Goal: Information Seeking & Learning: Find specific fact

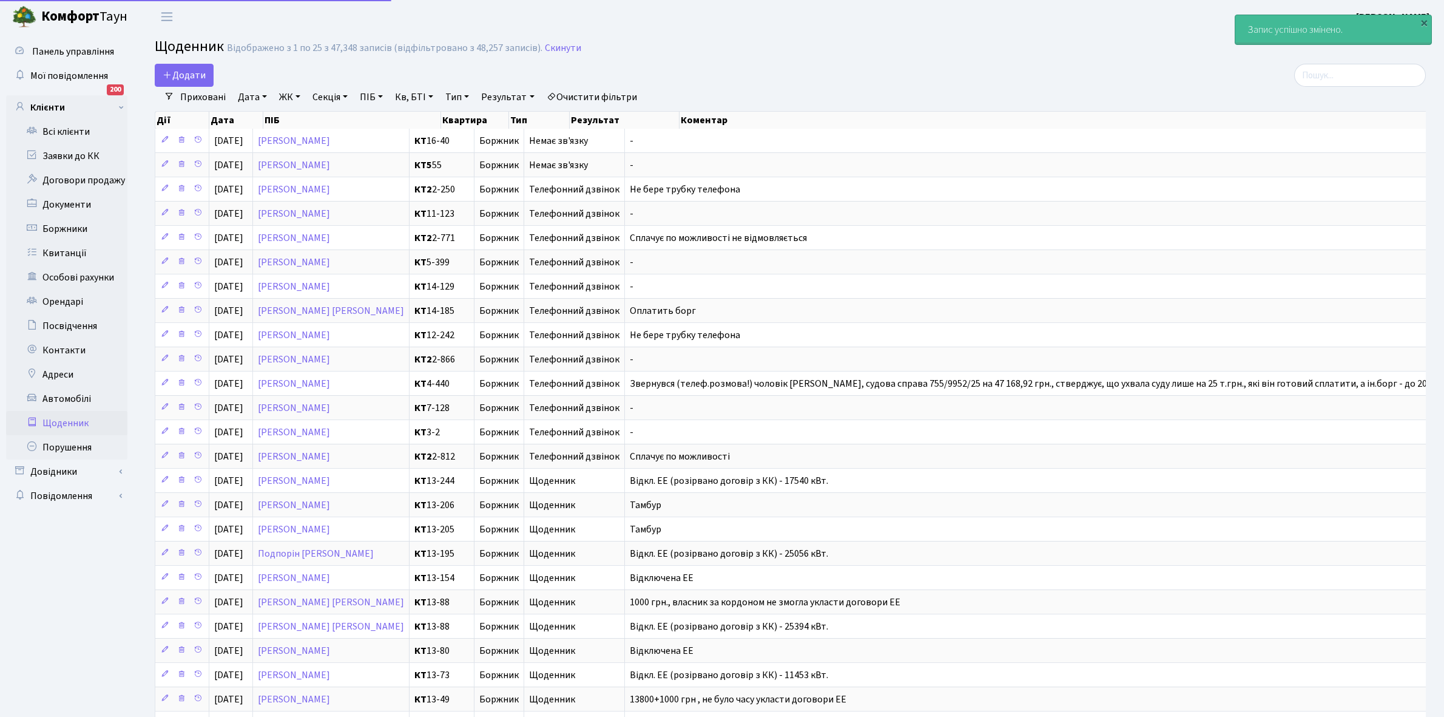
select select "25"
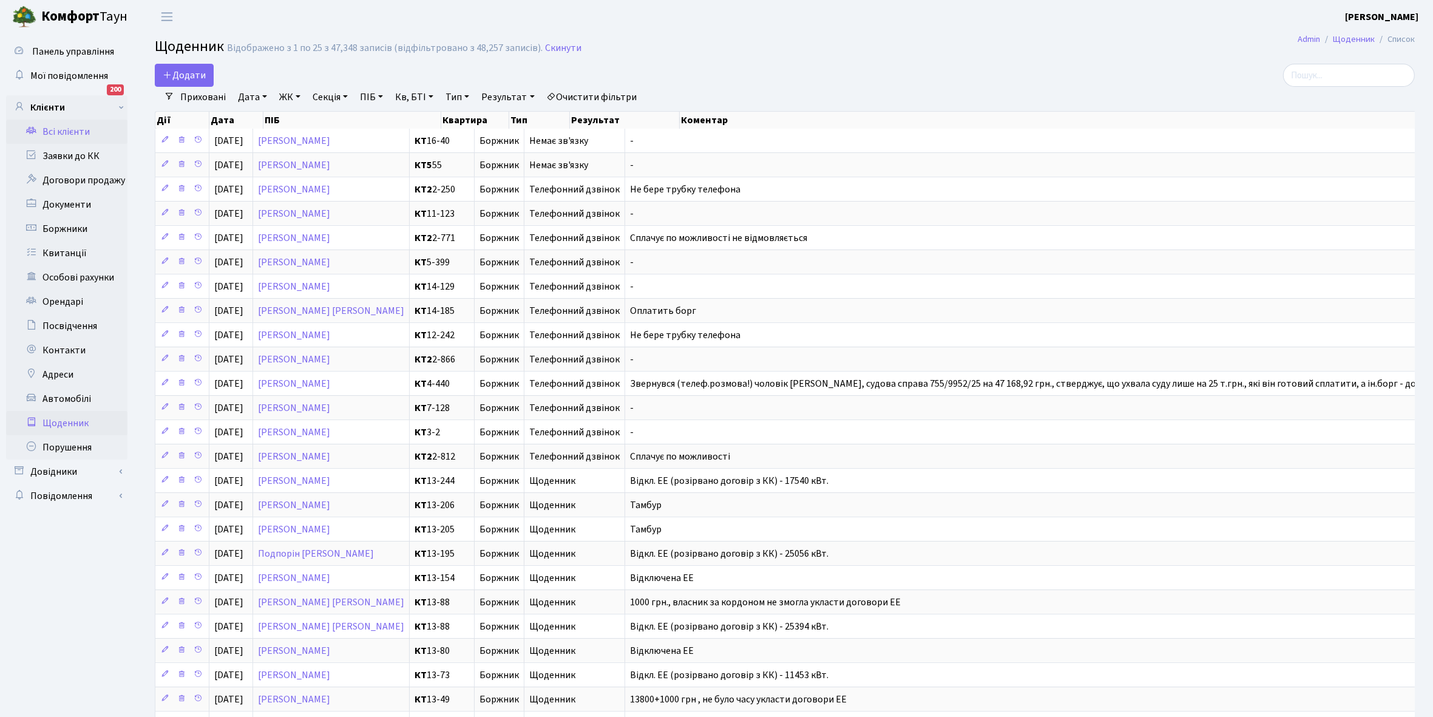
click at [56, 127] on link "Всі клієнти" at bounding box center [66, 132] width 121 height 24
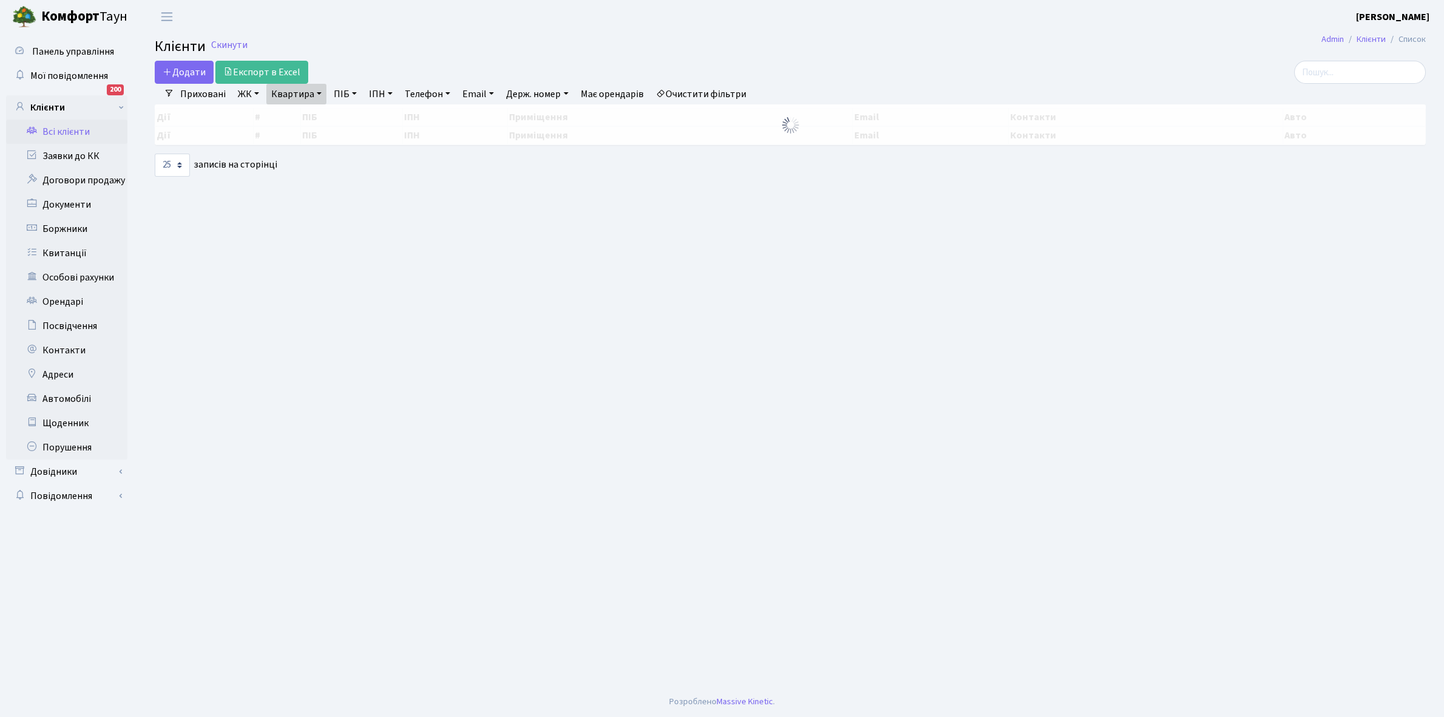
select select "25"
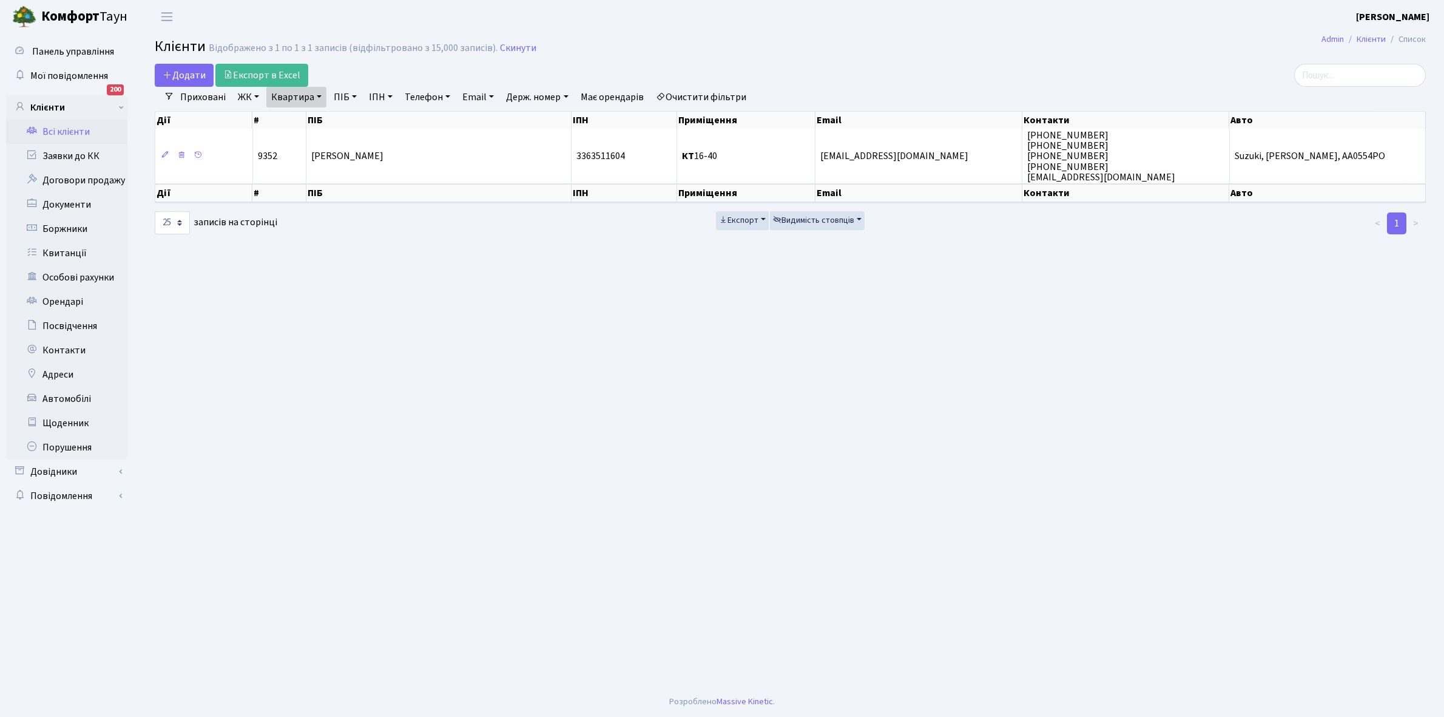
click at [687, 92] on link "Очистити фільтри" at bounding box center [701, 97] width 100 height 21
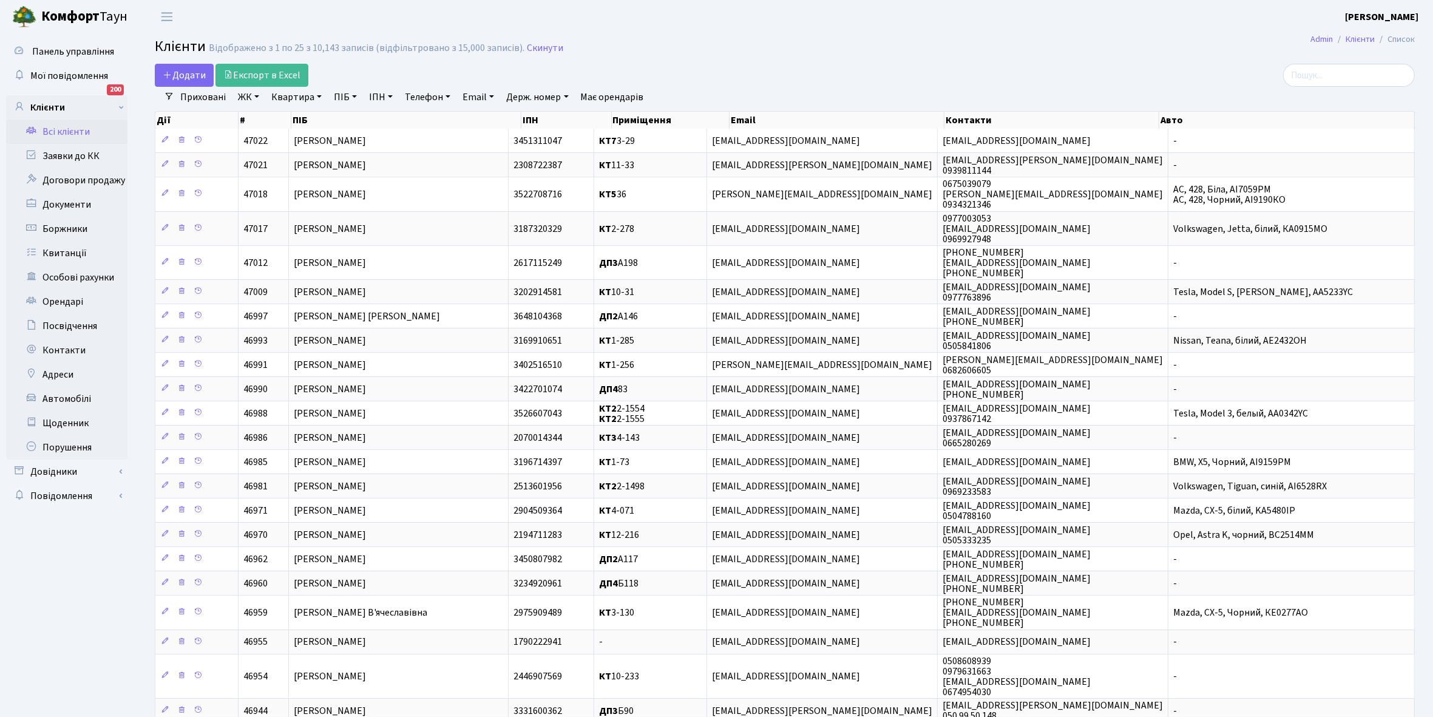
click at [256, 97] on link "ЖК" at bounding box center [248, 97] width 31 height 21
click at [283, 144] on li "КТ, вул. Регенераторна, 4" at bounding box center [308, 139] width 147 height 21
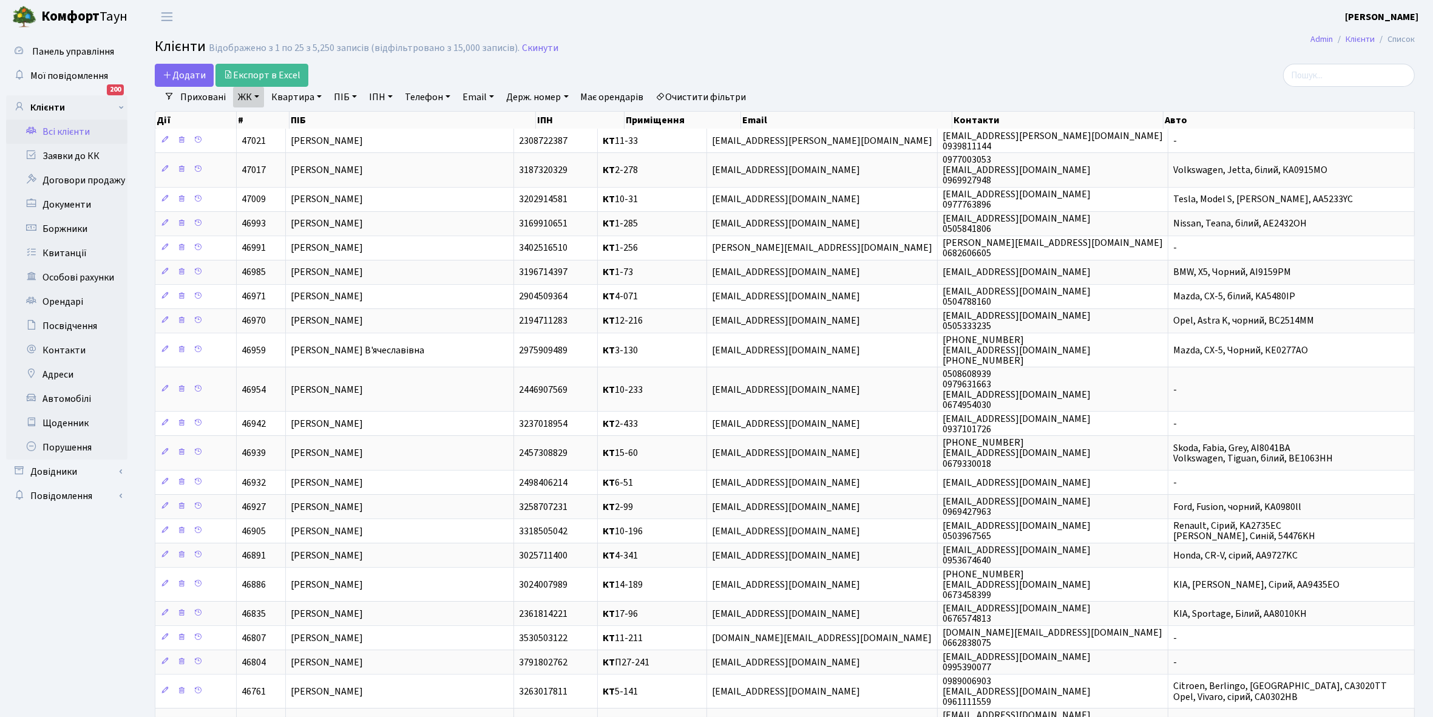
click at [322, 95] on link "Квартира" at bounding box center [296, 97] width 60 height 21
click at [305, 120] on input "text" at bounding box center [302, 120] width 71 height 23
type input "11-100"
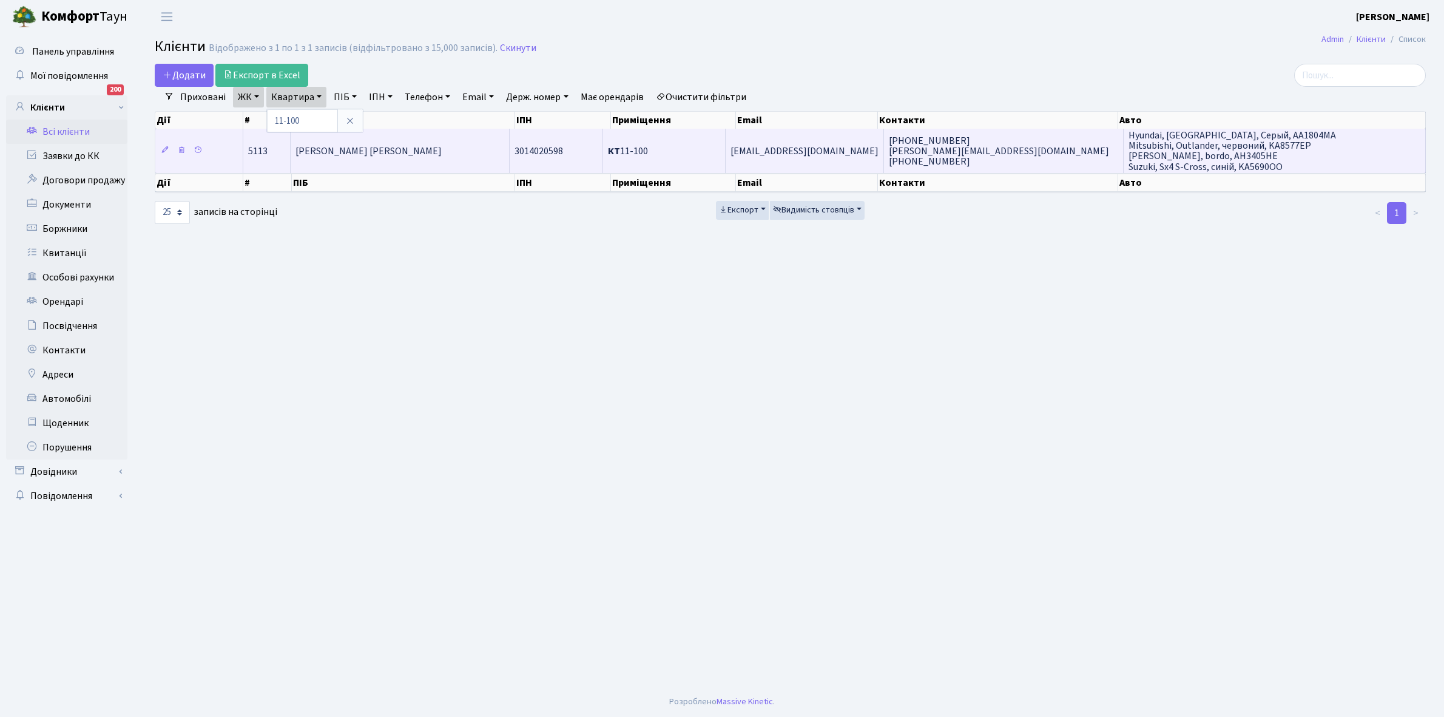
click at [453, 161] on td "[PERSON_NAME] [PERSON_NAME]" at bounding box center [400, 151] width 219 height 44
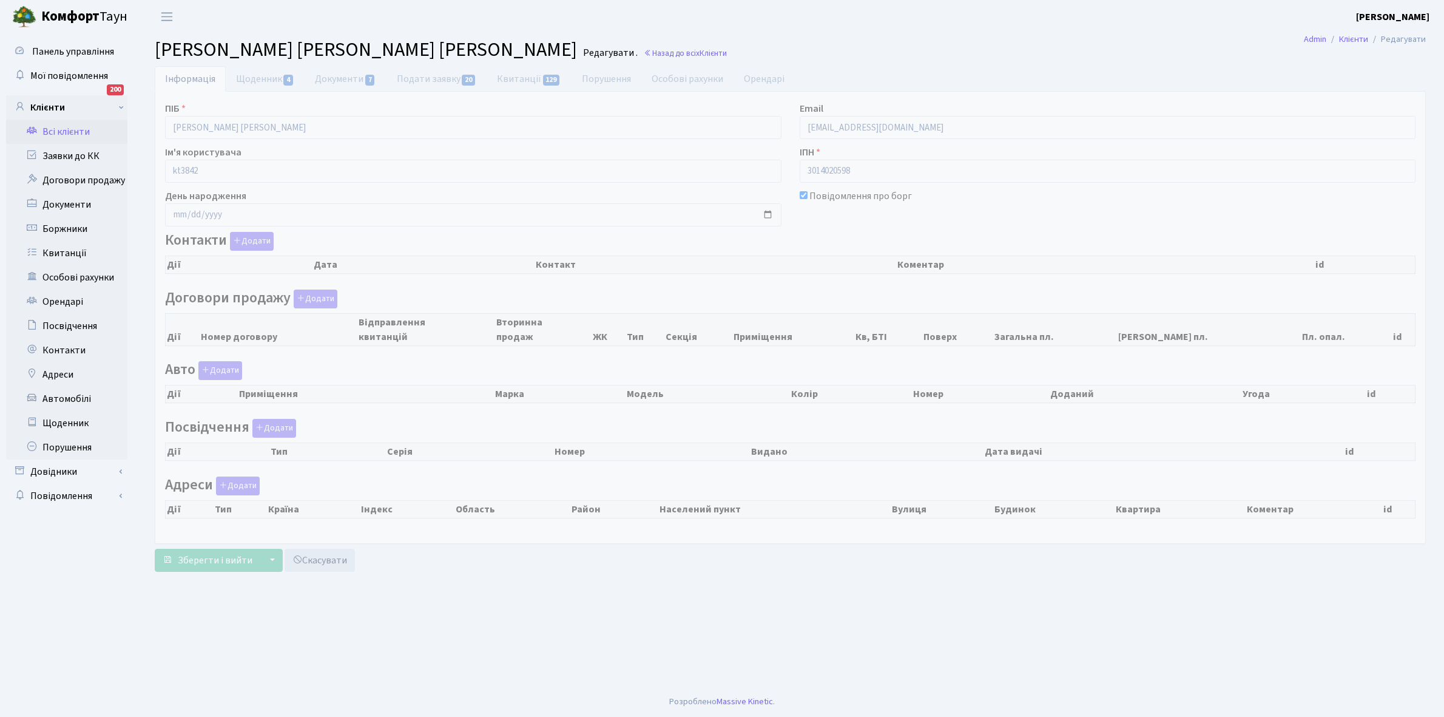
checkbox input "true"
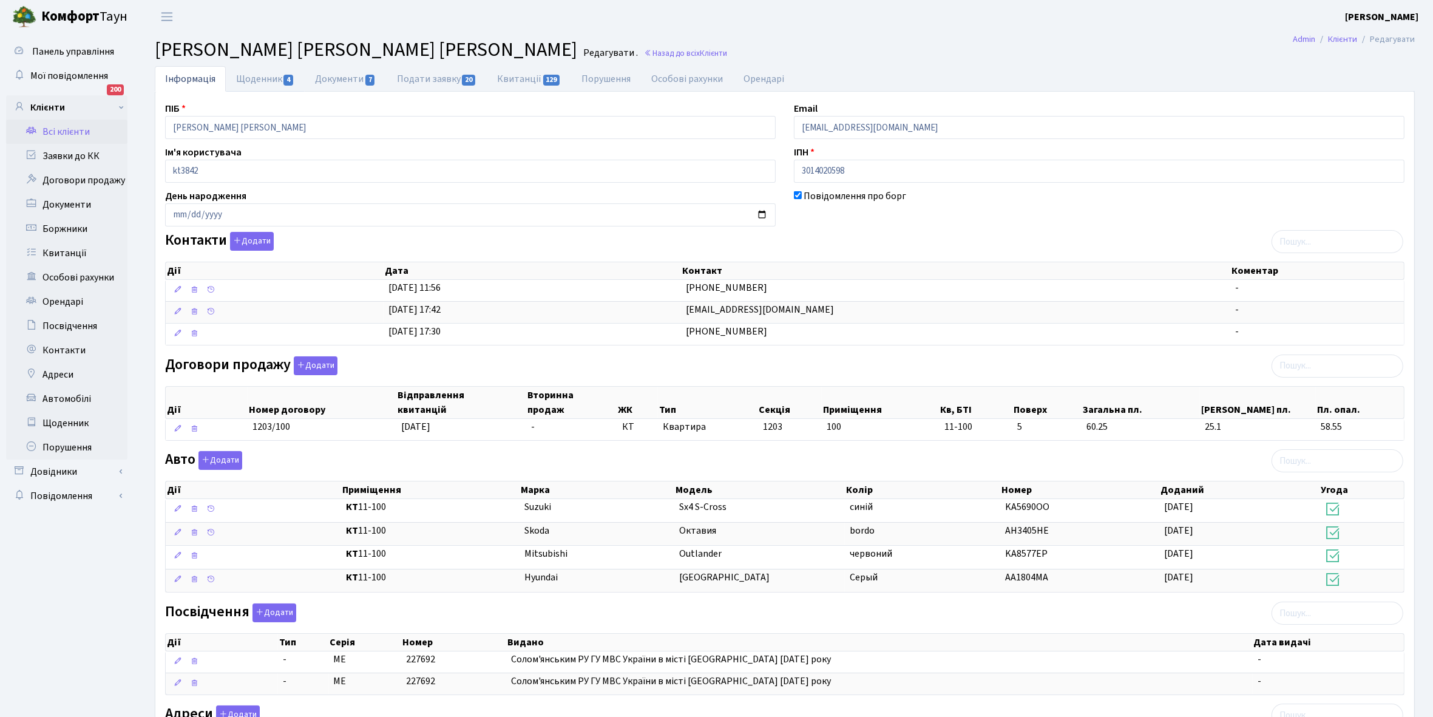
click at [255, 80] on link "Щоденник 4" at bounding box center [265, 78] width 79 height 25
select select "25"
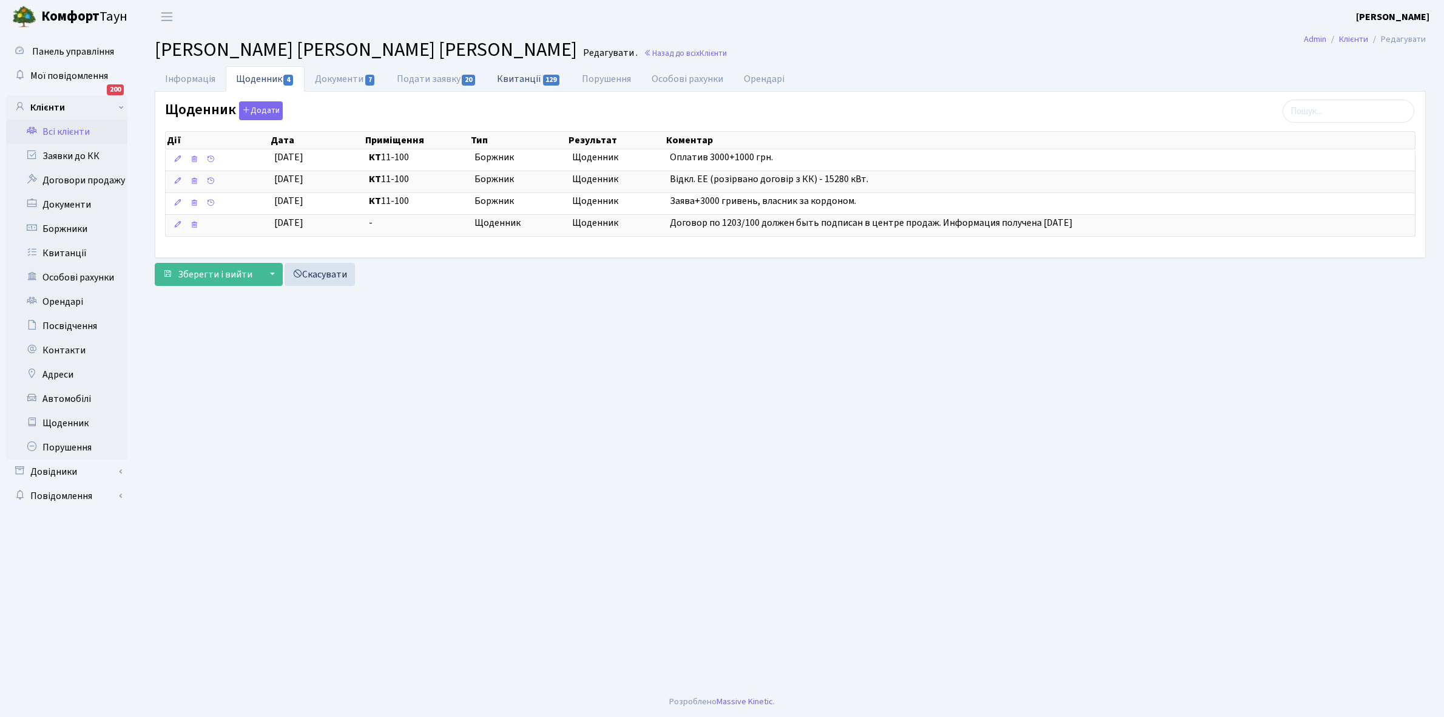
click at [531, 75] on link "Квитанції 129" at bounding box center [529, 78] width 84 height 25
select select "25"
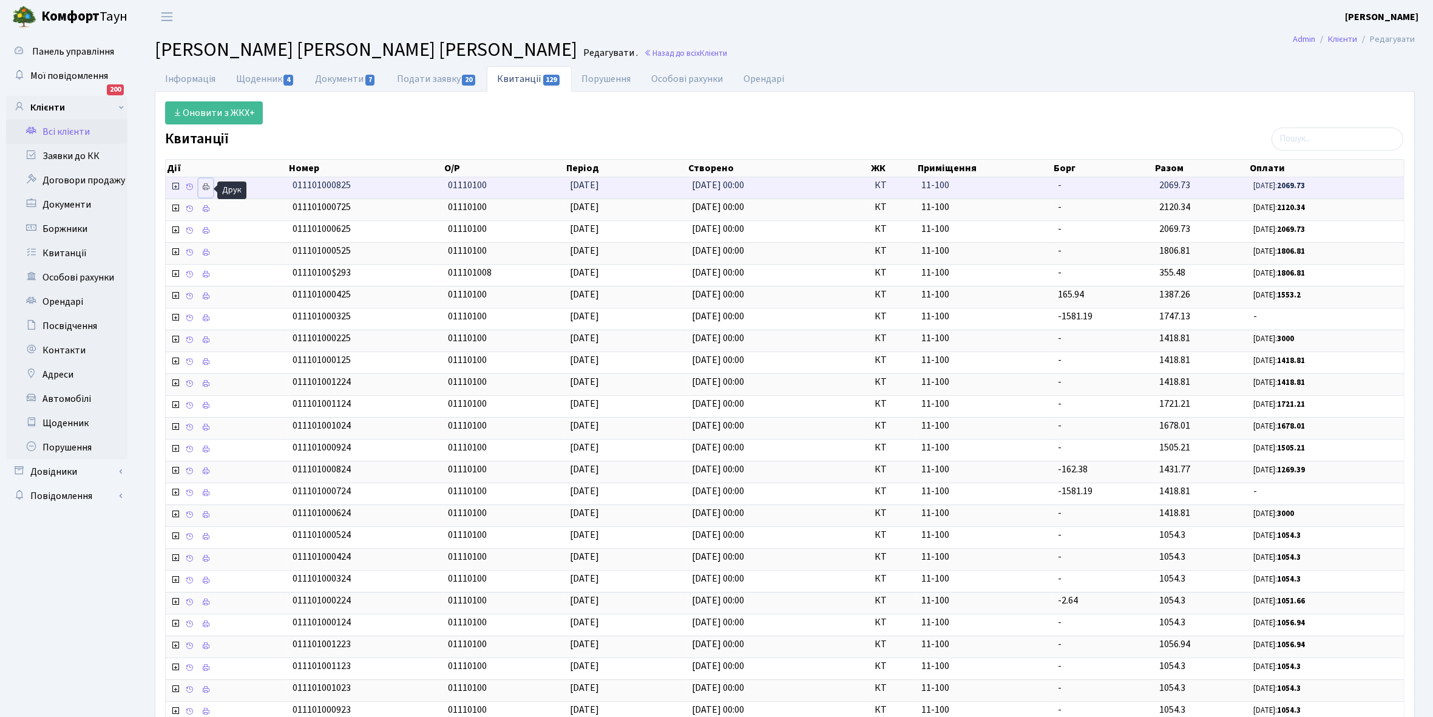
click at [207, 187] on icon at bounding box center [205, 187] width 8 height 8
